Goal: Use online tool/utility: Use online tool/utility

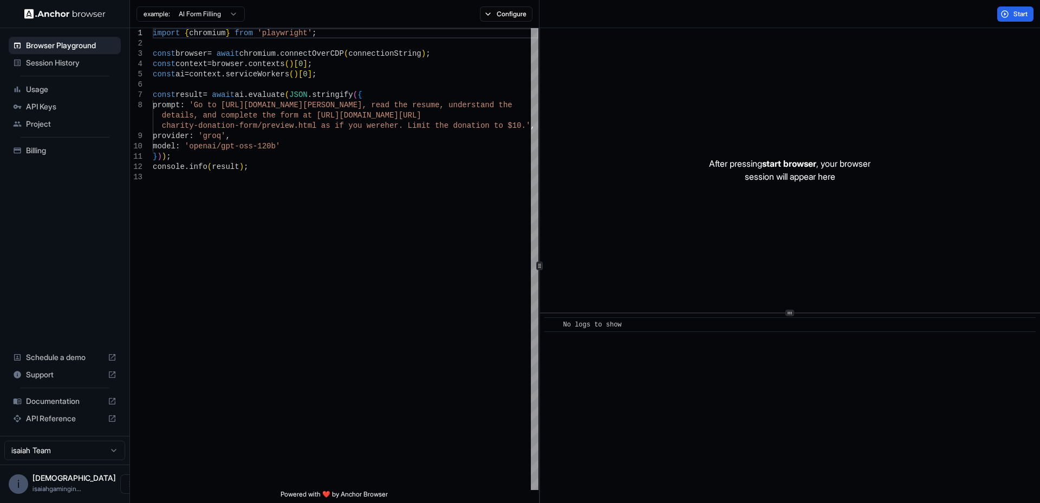
click at [206, 16] on html "Browser Playground Session History Usage API Keys Project Billing Schedule a de…" at bounding box center [520, 251] width 1040 height 503
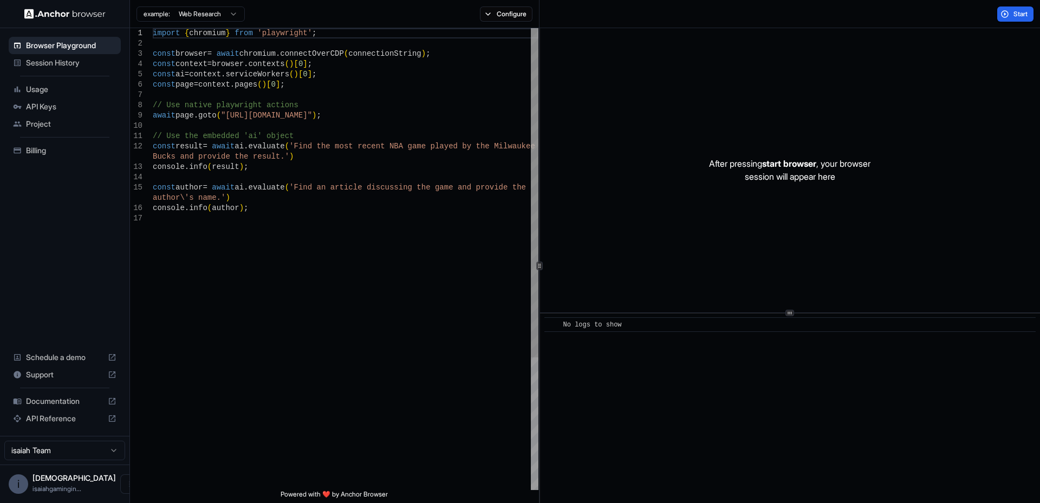
click at [269, 157] on div "import { chromium } from 'playwright' ; const browser = await chromium . connec…" at bounding box center [346, 351] width 386 height 647
click at [1009, 16] on button "Start" at bounding box center [1015, 14] width 36 height 15
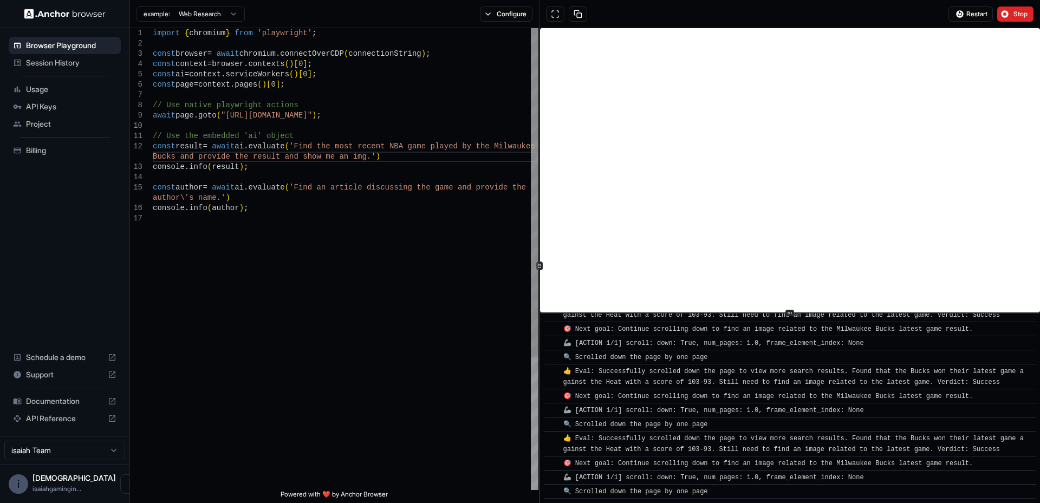
scroll to position [1459, 0]
click at [1012, 20] on button "Stop" at bounding box center [1015, 14] width 36 height 15
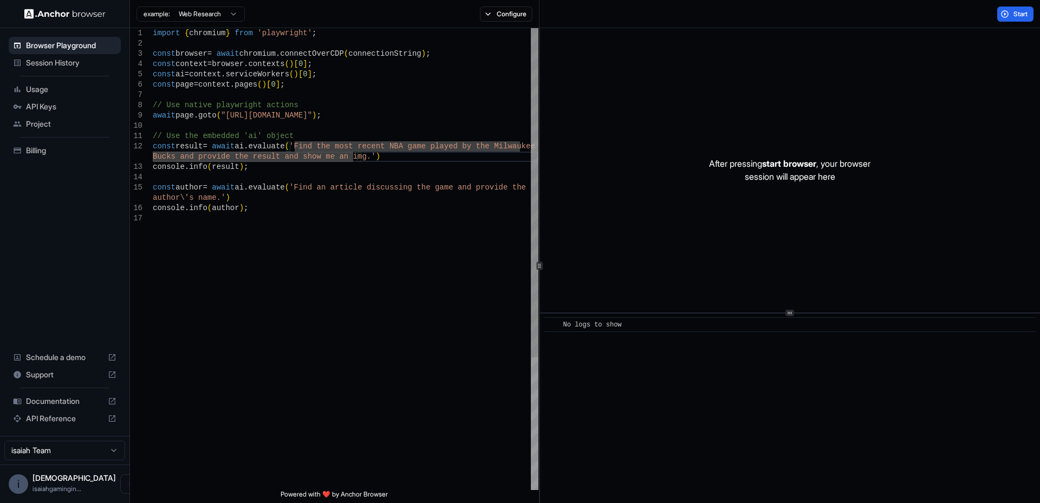
click at [348, 156] on div "import { chromium } from 'playwright' ; const browser = await chromium . connec…" at bounding box center [346, 351] width 386 height 647
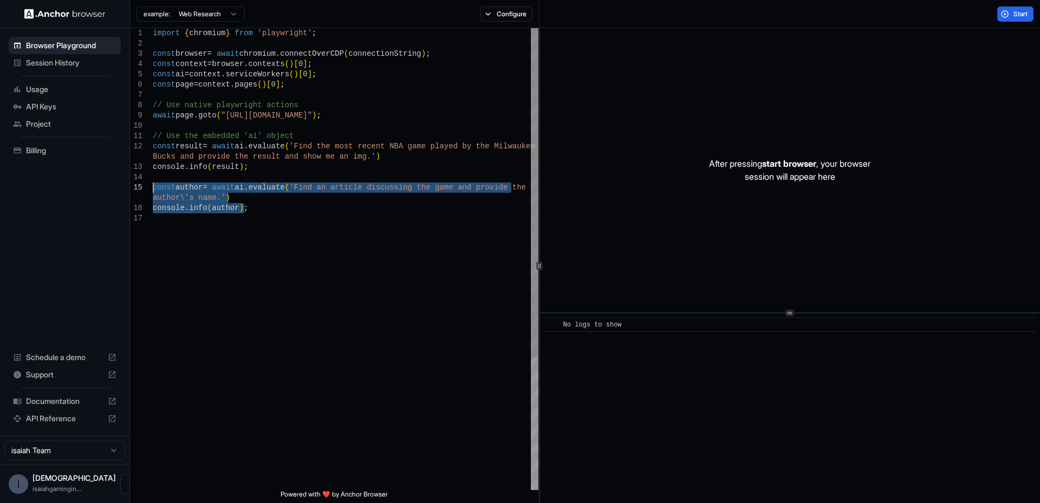
drag, startPoint x: 251, startPoint y: 213, endPoint x: 152, endPoint y: 186, distance: 103.3
click at [153, 186] on div "import { chromium } from 'playwright' ; const browser = await chromium . connec…" at bounding box center [346, 351] width 386 height 647
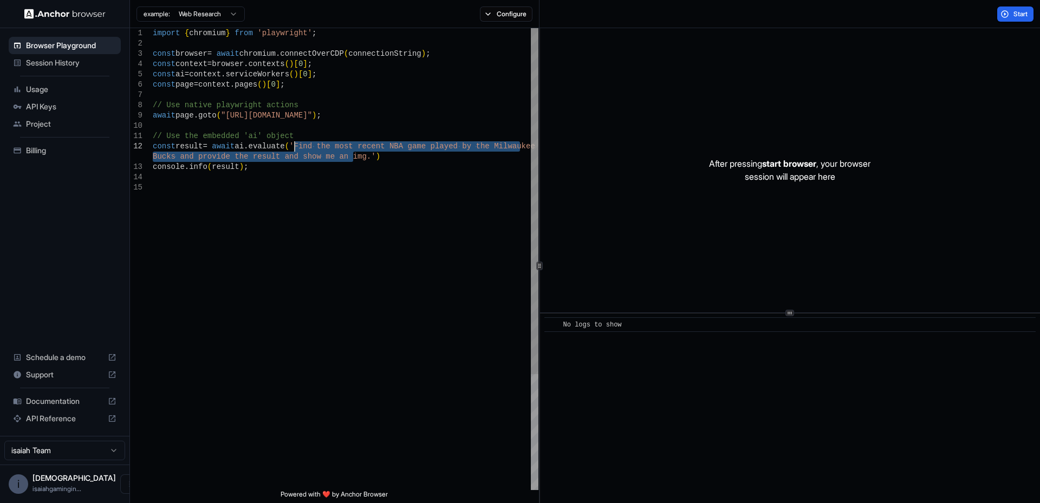
drag, startPoint x: 352, startPoint y: 157, endPoint x: 293, endPoint y: 149, distance: 59.0
click at [293, 149] on div "import { chromium } from 'playwright' ; const browser = await chromium . connec…" at bounding box center [346, 336] width 386 height 616
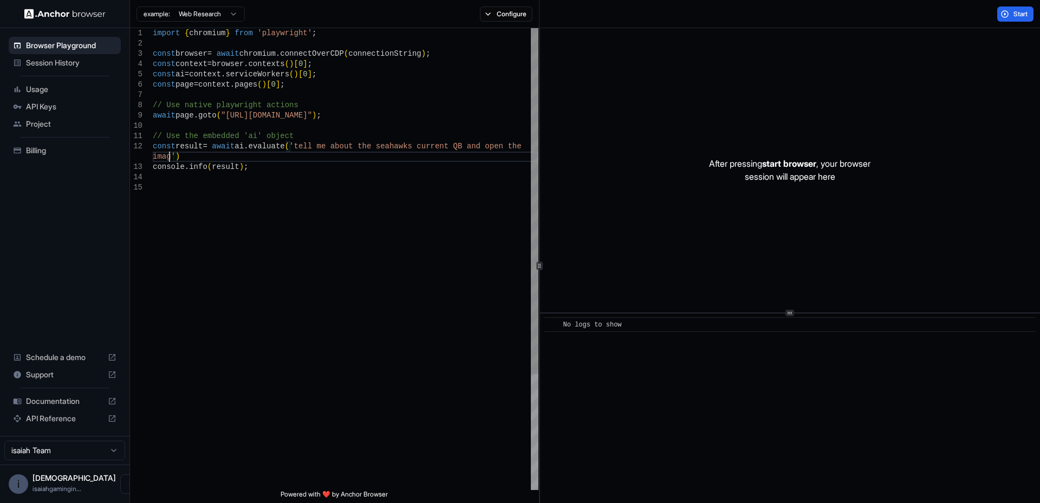
scroll to position [21, 0]
click at [1007, 16] on button "Start" at bounding box center [1015, 14] width 36 height 15
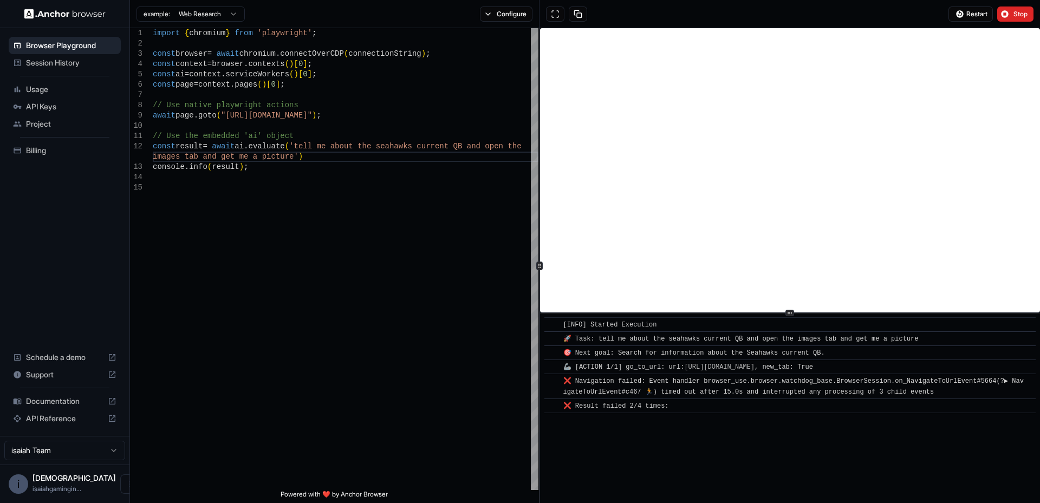
click at [182, 10] on html "Browser Playground Session History Usage API Keys Project Billing Schedule a de…" at bounding box center [520, 251] width 1040 height 503
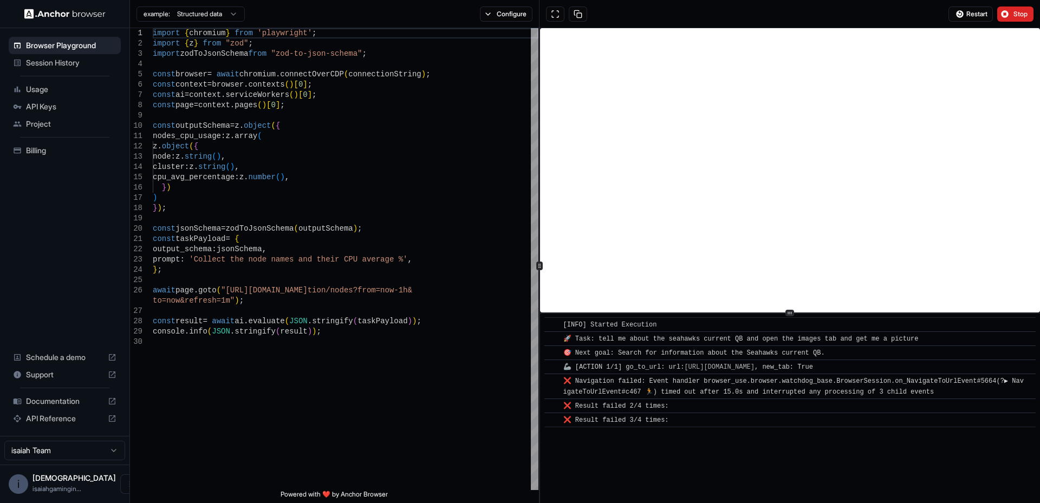
click at [232, 16] on html "Browser Playground Session History Usage API Keys Project Billing Schedule a de…" at bounding box center [520, 251] width 1040 height 503
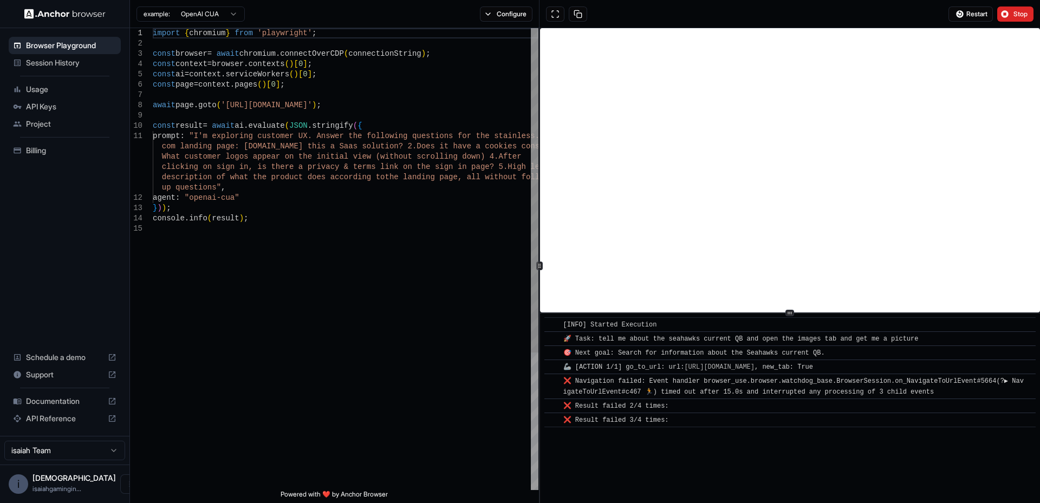
click at [211, 184] on div "import { chromium } from 'playwright' ; const browser = await chromium . connec…" at bounding box center [346, 357] width 386 height 658
click at [1021, 16] on span "Stop" at bounding box center [1021, 14] width 15 height 9
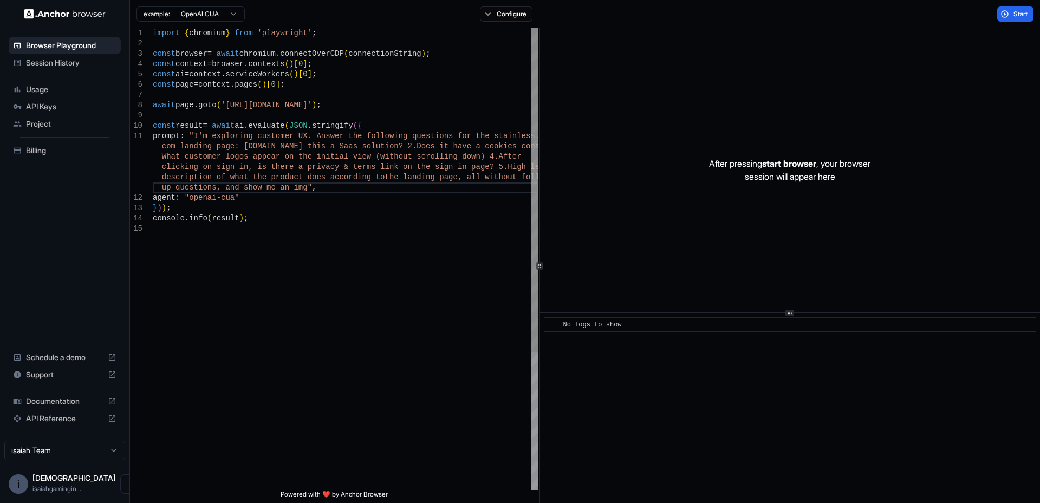
type textarea "**********"
click at [404, 90] on div "import { chromium } from 'playwright' ; const browser = await chromium . connec…" at bounding box center [346, 357] width 386 height 658
drag, startPoint x: 1024, startPoint y: 18, endPoint x: 1007, endPoint y: 26, distance: 19.1
click at [1008, 24] on div "Start" at bounding box center [790, 14] width 501 height 28
click at [1007, 14] on button "Start" at bounding box center [1015, 14] width 36 height 15
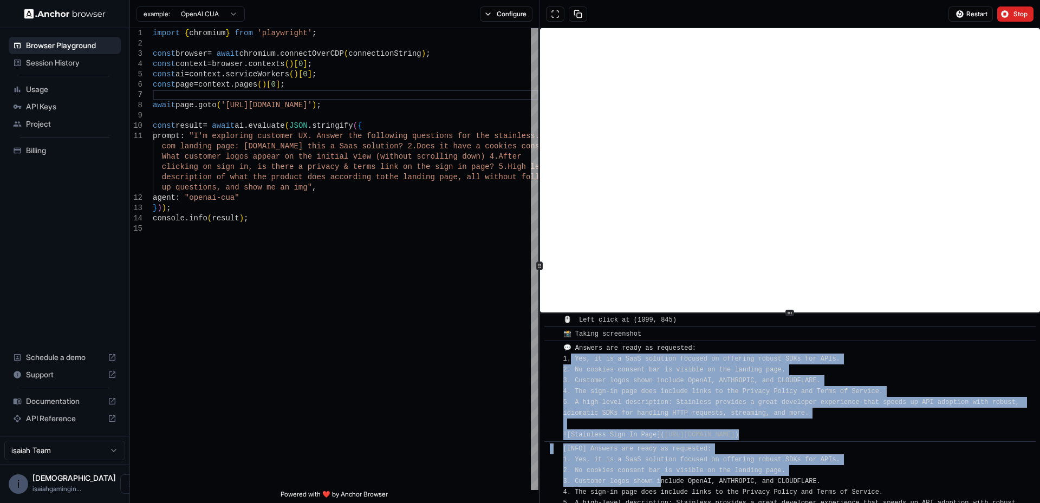
scroll to position [108, 0]
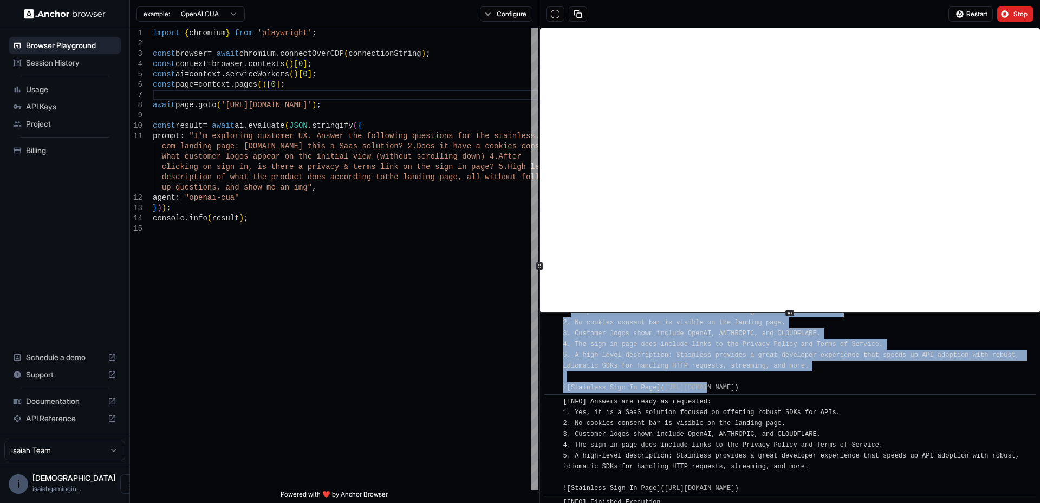
drag, startPoint x: 572, startPoint y: 421, endPoint x: 709, endPoint y: 391, distance: 140.5
click at [709, 391] on span "💬 Answers are ready as requested: 1. Yes, it is a SaaS solution focused on offe…" at bounding box center [793, 344] width 460 height 94
click at [710, 391] on link "[URL][DOMAIN_NAME]" at bounding box center [700, 388] width 70 height 8
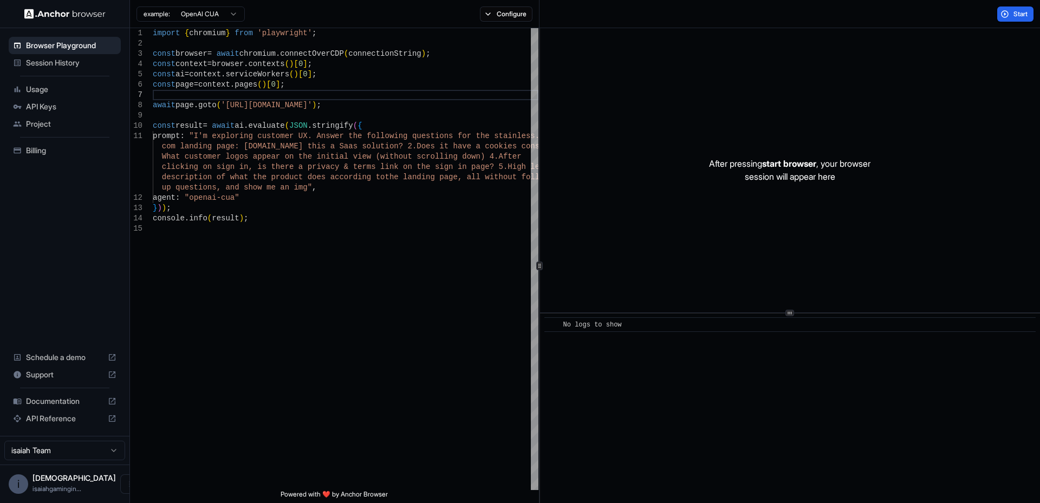
scroll to position [0, 0]
